Goal: Check status: Check status

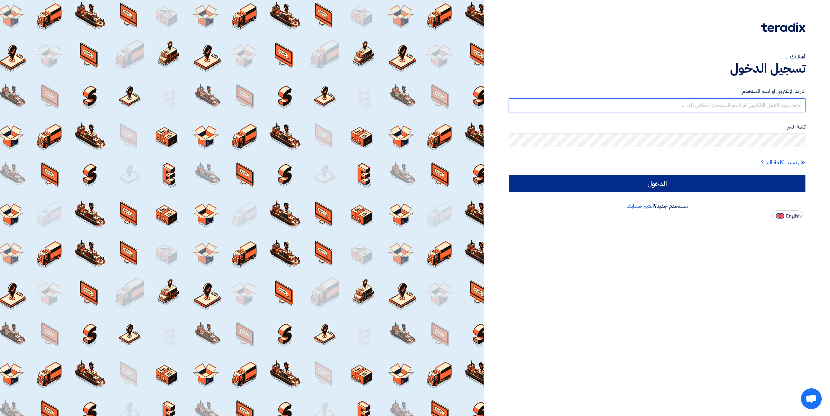
type input "[PERSON_NAME][EMAIL_ADDRESS][DOMAIN_NAME]"
click at [682, 177] on input "الدخول" at bounding box center [657, 183] width 297 height 17
type input "Sign in"
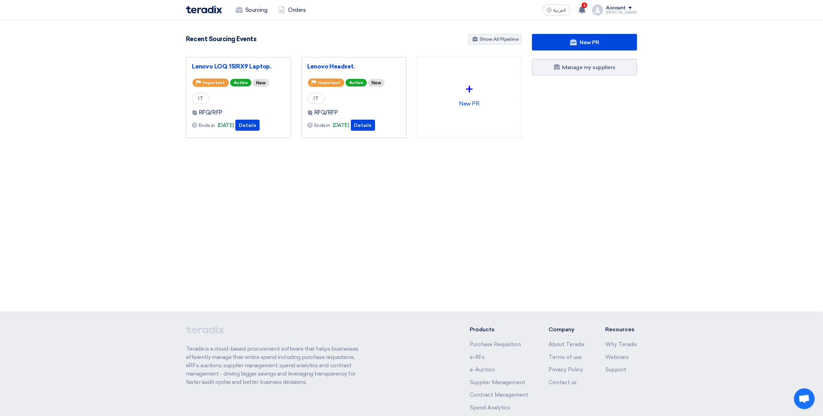
click at [260, 104] on div "IT" at bounding box center [238, 98] width 93 height 11
click at [260, 123] on button "Details" at bounding box center [248, 125] width 24 height 11
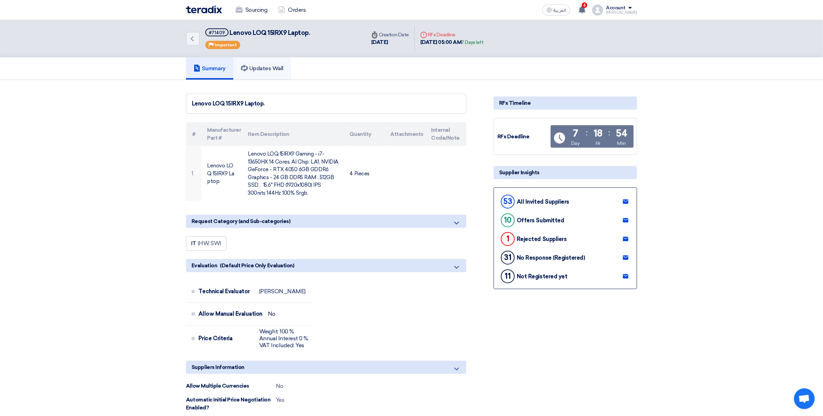
click at [270, 63] on link "Updates Wall" at bounding box center [262, 68] width 58 height 22
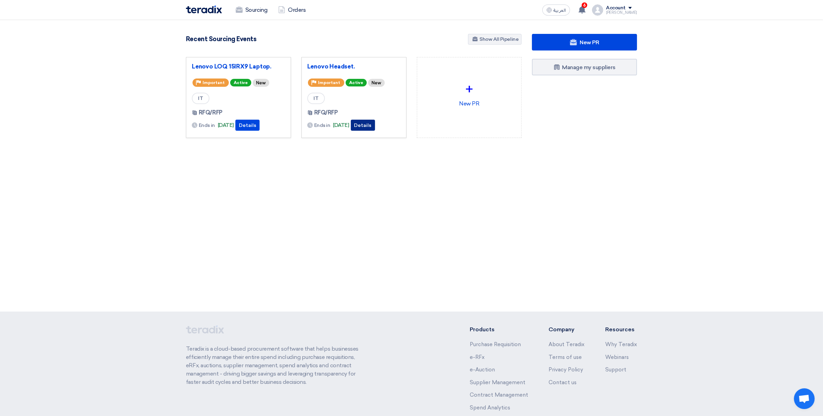
click at [375, 126] on button "Details" at bounding box center [363, 125] width 24 height 11
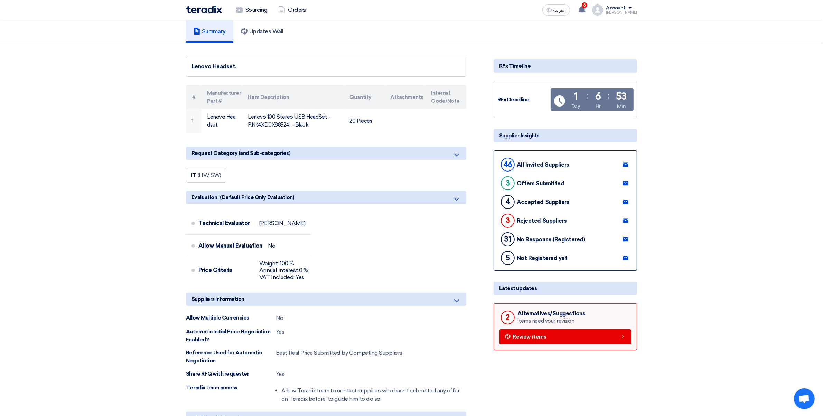
scroll to position [21, 0]
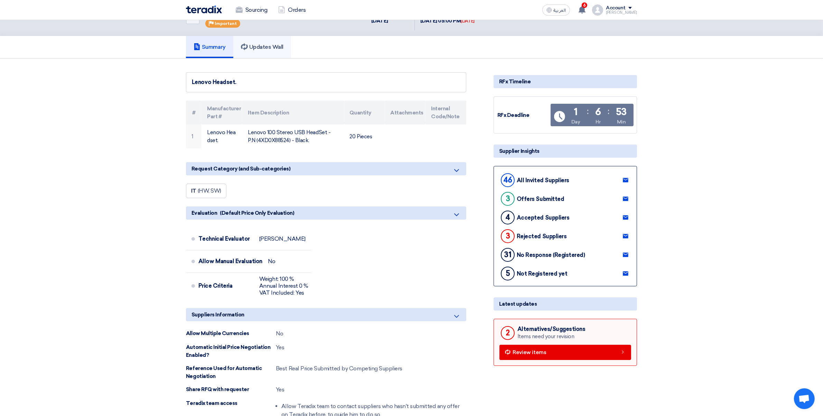
click at [266, 44] on h5 "Updates Wall" at bounding box center [262, 47] width 43 height 7
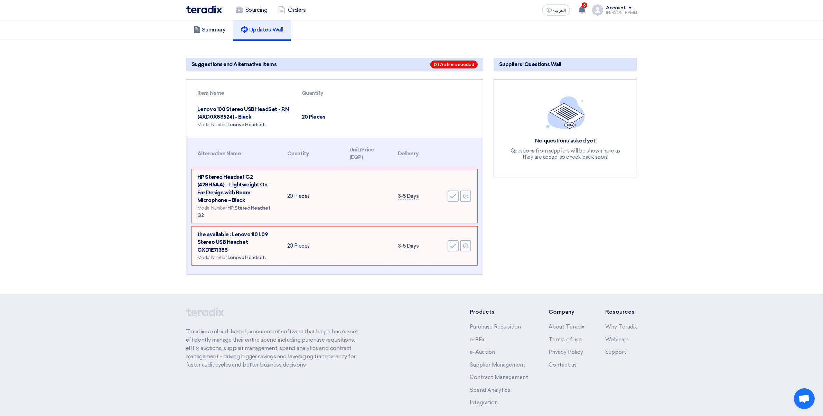
scroll to position [72, 0]
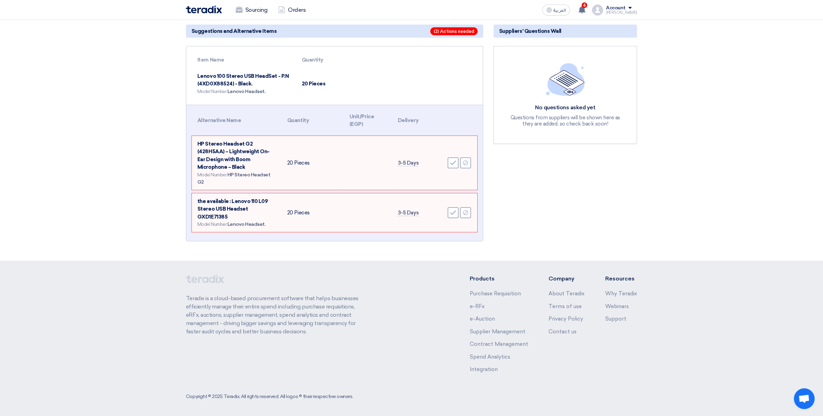
drag, startPoint x: 302, startPoint y: 214, endPoint x: 292, endPoint y: 215, distance: 10.0
click at [292, 215] on td "20 Pieces" at bounding box center [313, 212] width 62 height 39
click at [291, 215] on td "20 Pieces" at bounding box center [313, 212] width 62 height 39
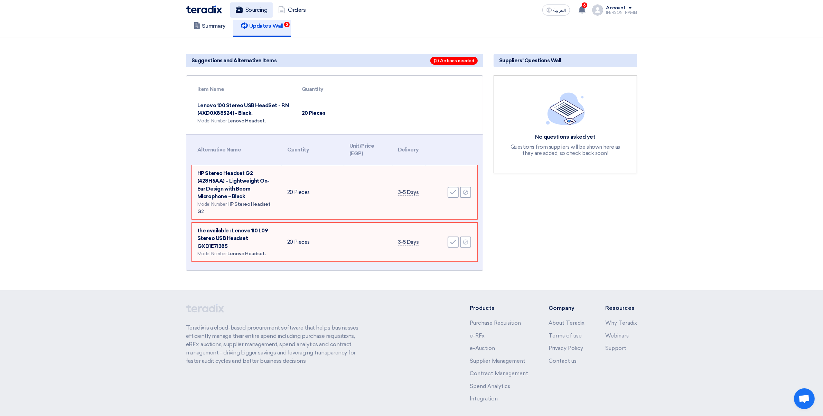
scroll to position [0, 0]
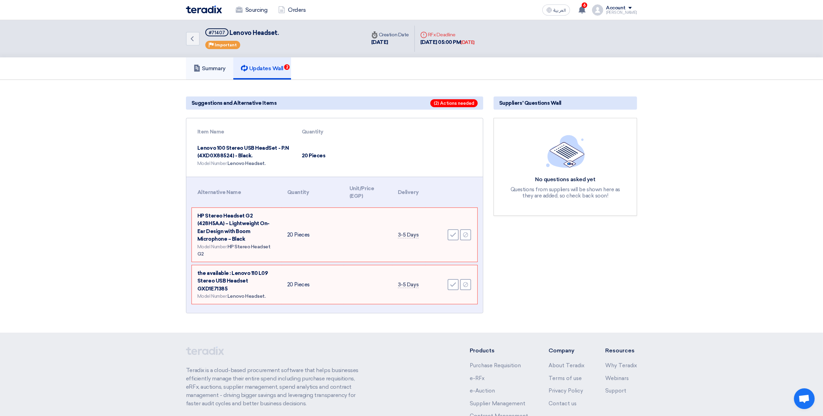
click at [213, 71] on link "Summary" at bounding box center [209, 68] width 47 height 22
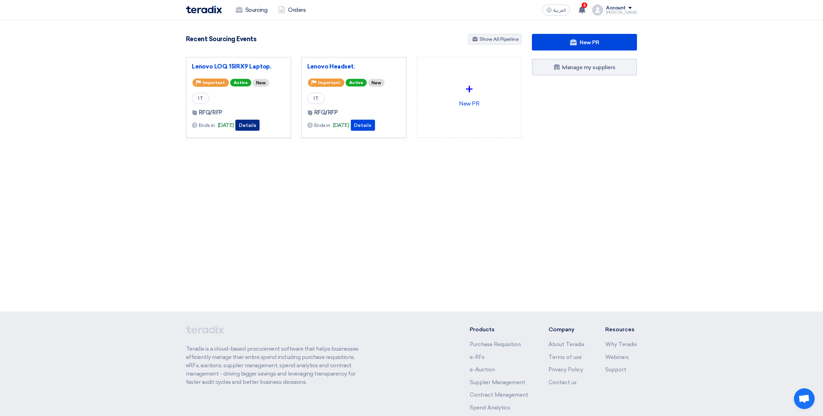
click at [260, 129] on button "Details" at bounding box center [248, 125] width 24 height 11
